Goal: Task Accomplishment & Management: Use online tool/utility

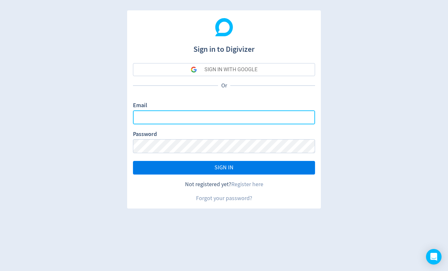
type input "[EMAIL_ADDRESS][PERSON_NAME][DOMAIN_NAME]"
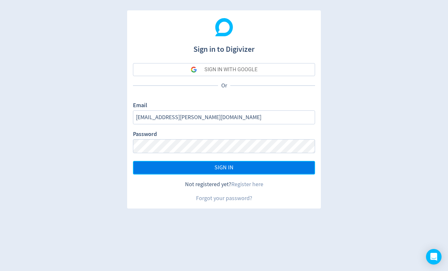
click at [181, 167] on button "SIGN IN" at bounding box center [224, 168] width 182 height 14
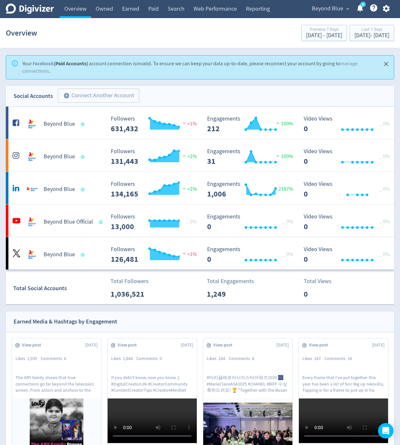
click at [387, 10] on icon "button" at bounding box center [386, 8] width 7 height 7
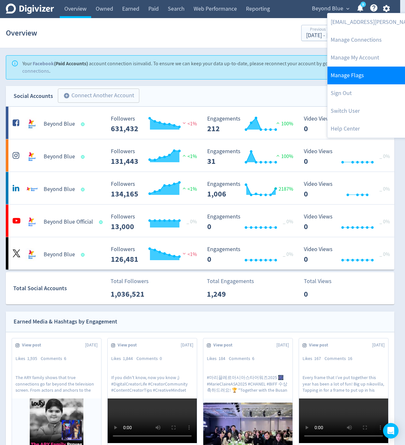
click at [361, 77] on link "Manage Flags" at bounding box center [394, 76] width 132 height 18
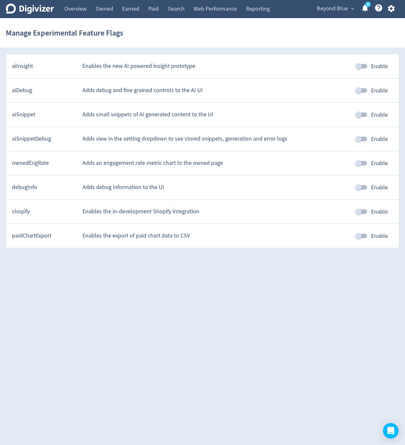
click at [365, 139] on input "Enable" at bounding box center [358, 139] width 37 height 12
checkbox input "true"
click at [364, 112] on input "Enable" at bounding box center [358, 115] width 37 height 12
checkbox input "true"
click at [390, 7] on icon "button" at bounding box center [391, 8] width 7 height 7
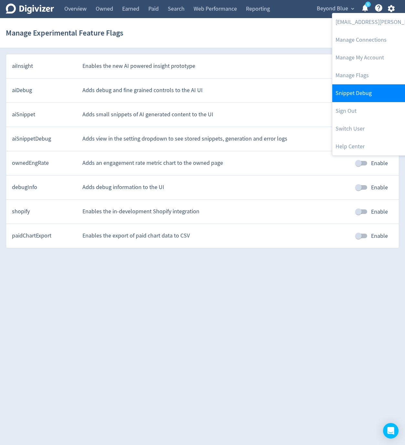
click at [375, 87] on link "Snippet Debug" at bounding box center [398, 93] width 132 height 18
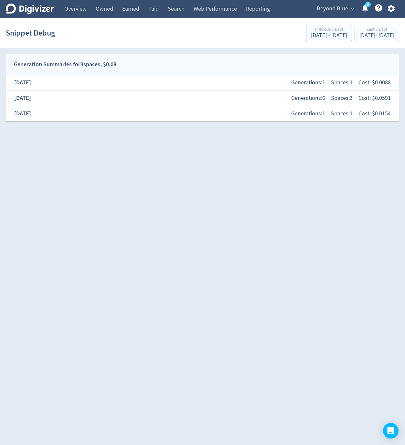
click at [162, 116] on div "[DATE] Generations: 1 Spaces: 1 Cost: $ 0.0154" at bounding box center [202, 114] width 383 height 14
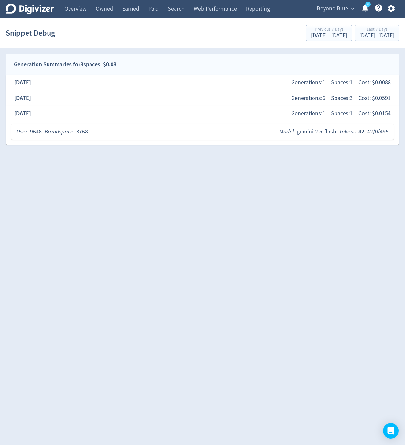
click at [90, 129] on div "User 9646 Brandspace 3768 Model gemini-2.5-flash Tokens 42142/0/495" at bounding box center [202, 132] width 372 height 8
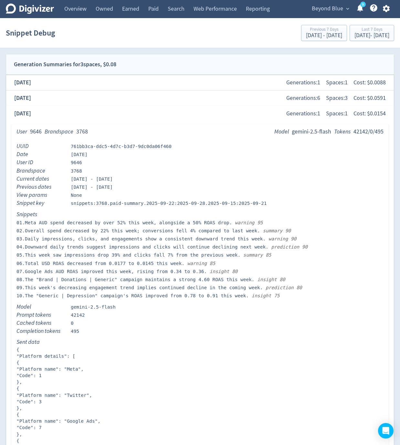
click at [49, 98] on div "[DATE] Generations: 6 Spaces: 3 Cost: $ 0.0591" at bounding box center [200, 98] width 378 height 14
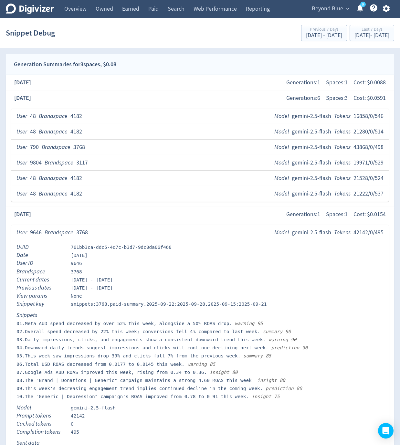
click at [146, 194] on div "User 48 Brandspace 4182 Model gemini-2.5-flash Tokens 21222/0/537" at bounding box center [199, 194] width 367 height 8
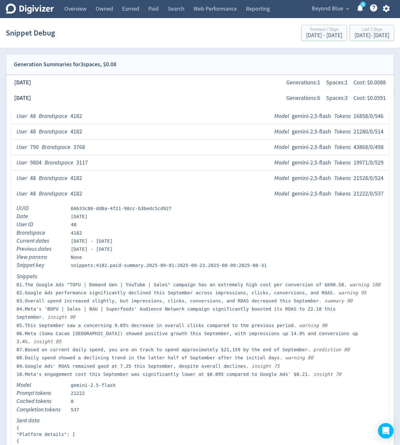
click at [146, 194] on div "User 48 Brandspace 4182 Model gemini-2.5-flash Tokens 21222/0/537" at bounding box center [199, 194] width 367 height 8
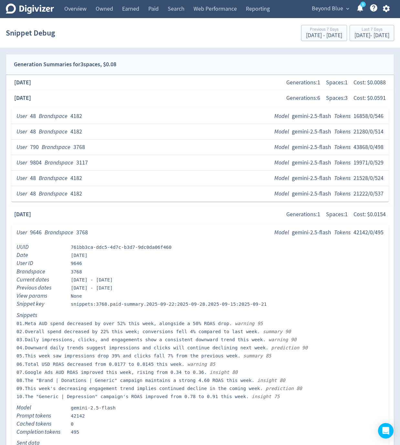
click at [72, 219] on div "[DATE] Generations: 1 Spaces: 1 Cost: $ 0.0154" at bounding box center [200, 215] width 378 height 14
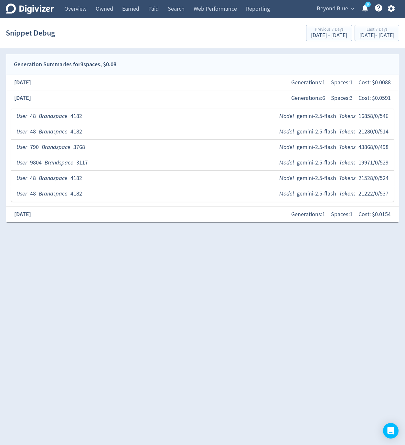
click at [82, 100] on div "[DATE] Generations: 6 Spaces: 3 Cost: $ 0.0591" at bounding box center [202, 98] width 383 height 14
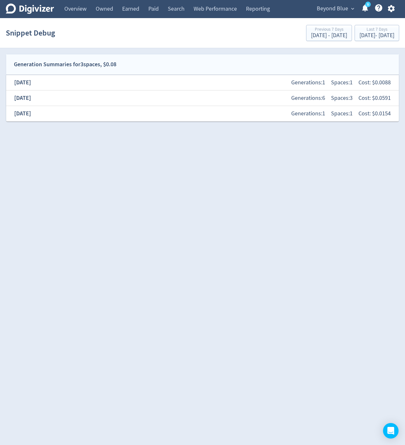
click at [77, 128] on html "Digivizer Logo [PERSON_NAME] Logo Overview Owned Earned Paid Search Web Perform…" at bounding box center [202, 64] width 405 height 128
click at [276, 128] on html "Digivizer Logo [PERSON_NAME] Logo Overview Owned Earned Paid Search Web Perform…" at bounding box center [202, 64] width 405 height 128
click at [277, 128] on html "Digivizer Logo [PERSON_NAME] Logo Overview Owned Earned Paid Search Web Perform…" at bounding box center [202, 64] width 405 height 128
click at [275, 128] on html "Digivizer Logo [PERSON_NAME] Logo Overview Owned Earned Paid Search Web Perform…" at bounding box center [202, 64] width 405 height 128
click at [263, 128] on html "Digivizer Logo [PERSON_NAME] Logo Overview Owned Earned Paid Search Web Perform…" at bounding box center [202, 64] width 405 height 128
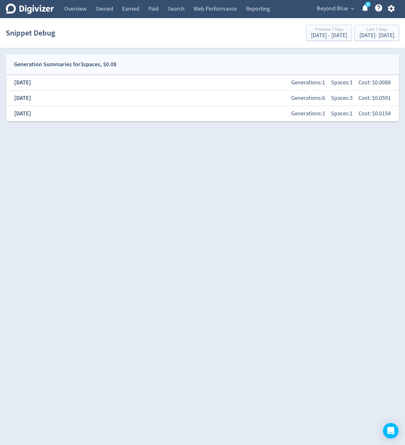
click at [262, 128] on html "Digivizer Logo [PERSON_NAME] Logo Overview Owned Earned Paid Search Web Perform…" at bounding box center [202, 64] width 405 height 128
